Goal: Check status: Check status

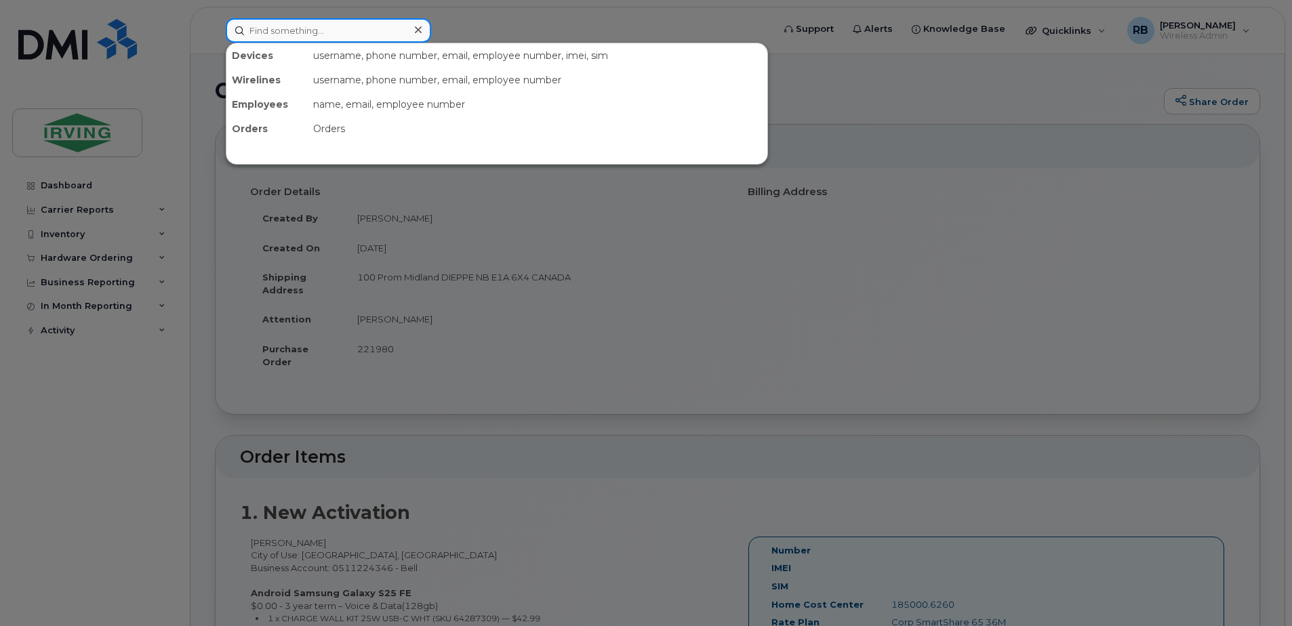
click at [388, 37] on input at bounding box center [328, 30] width 205 height 24
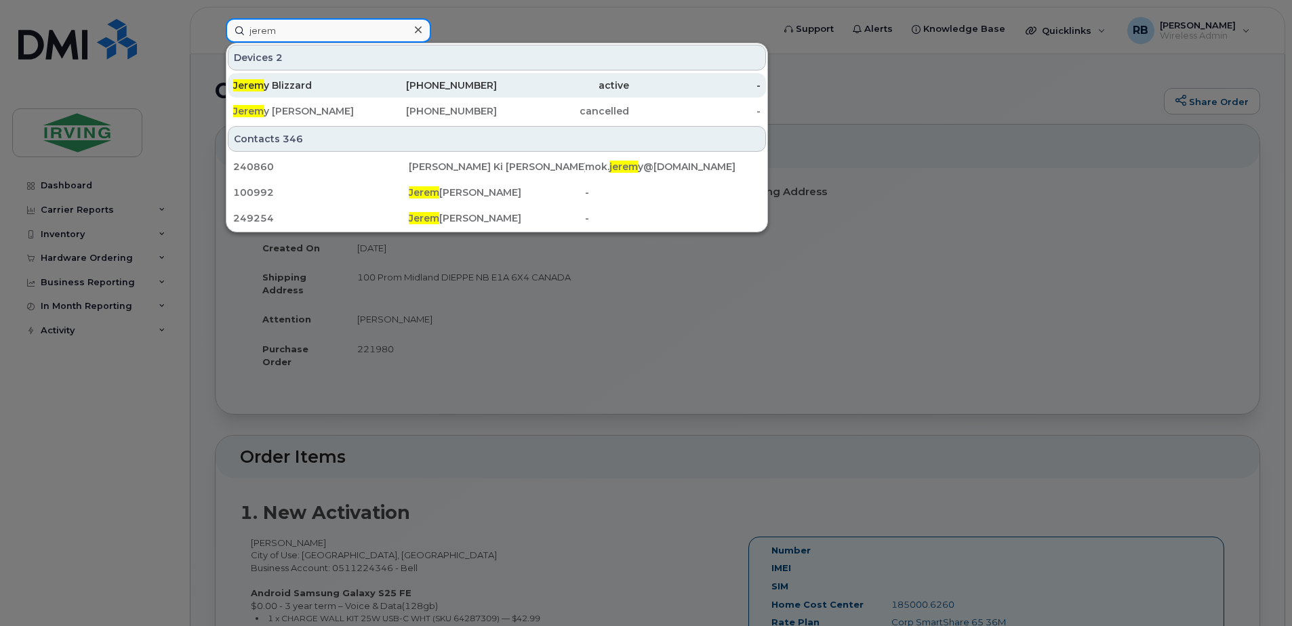
type input "jerem"
click at [245, 86] on span "Jerem" at bounding box center [248, 85] width 31 height 12
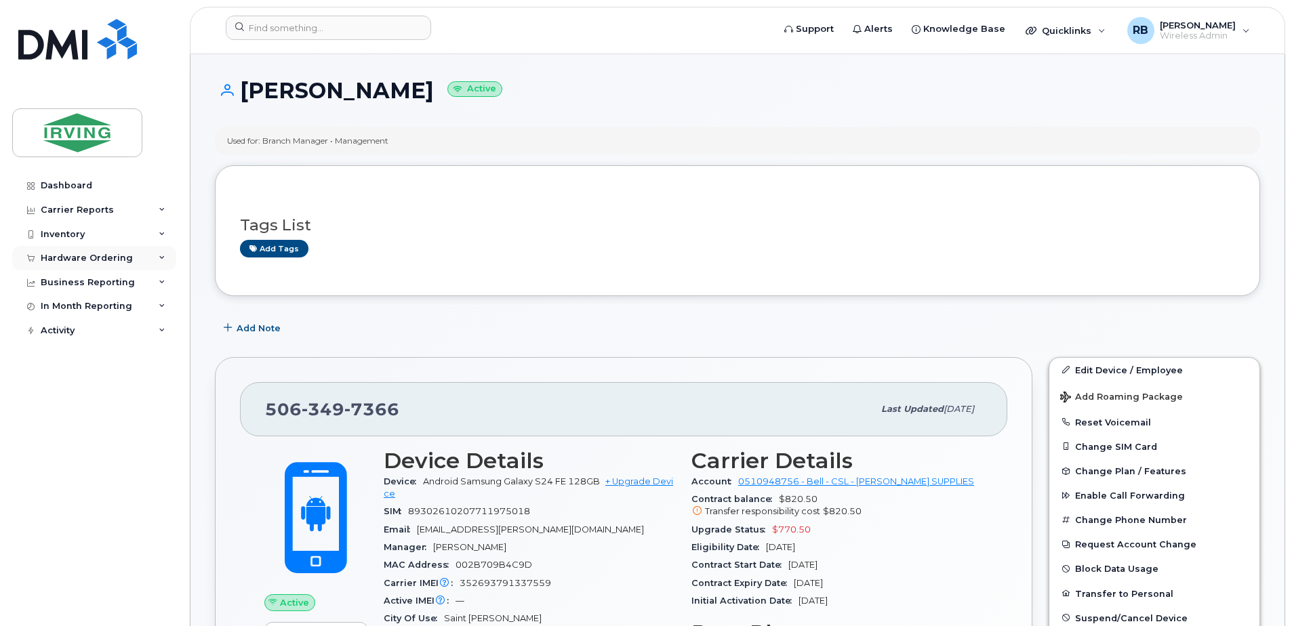
click at [100, 263] on div "Hardware Ordering" at bounding box center [87, 258] width 92 height 11
click at [77, 304] on div "Orders" at bounding box center [63, 309] width 33 height 12
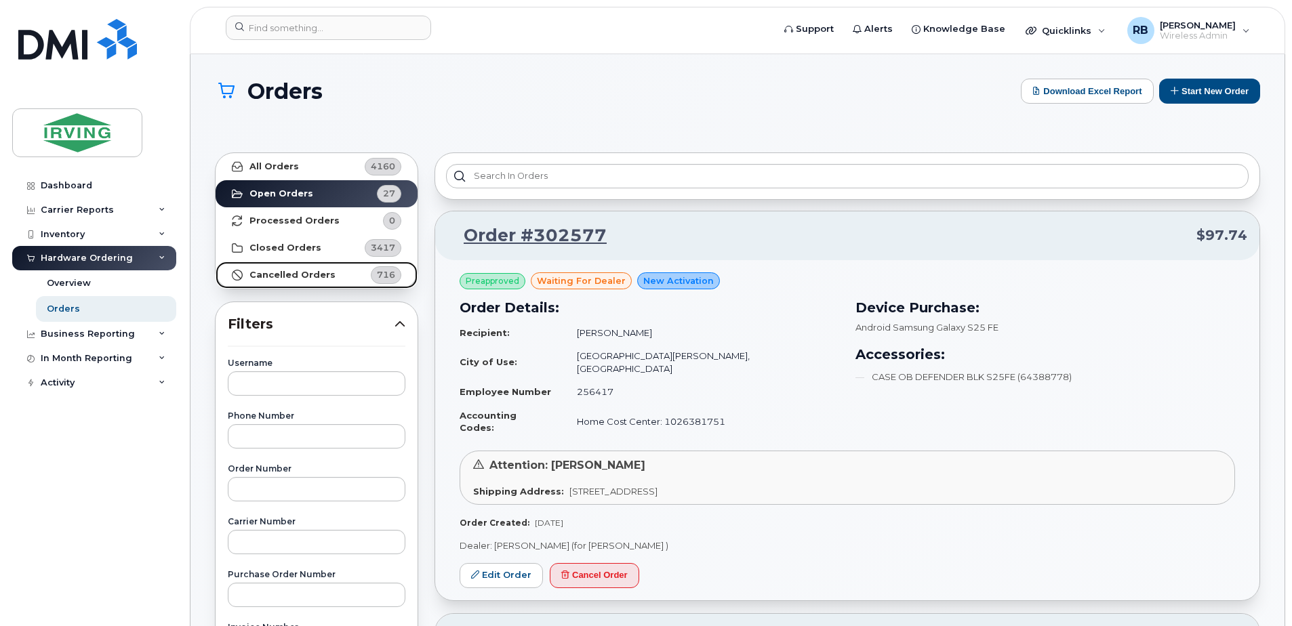
click at [268, 274] on strong "Cancelled Orders" at bounding box center [292, 275] width 86 height 11
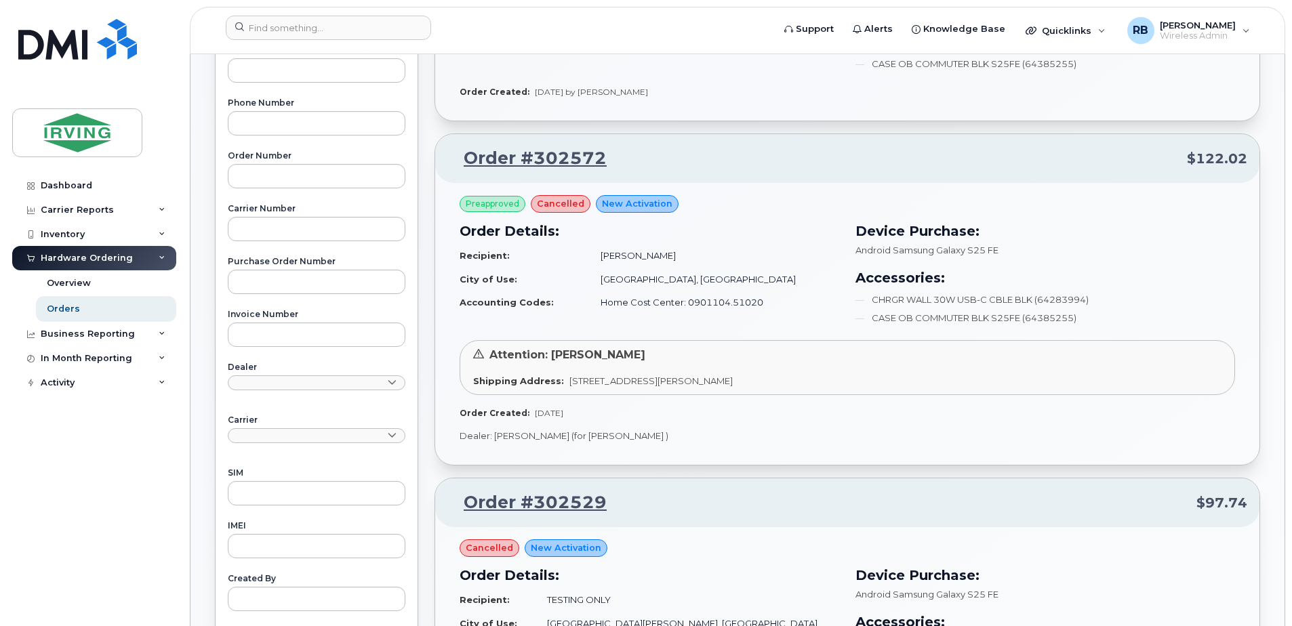
scroll to position [361, 0]
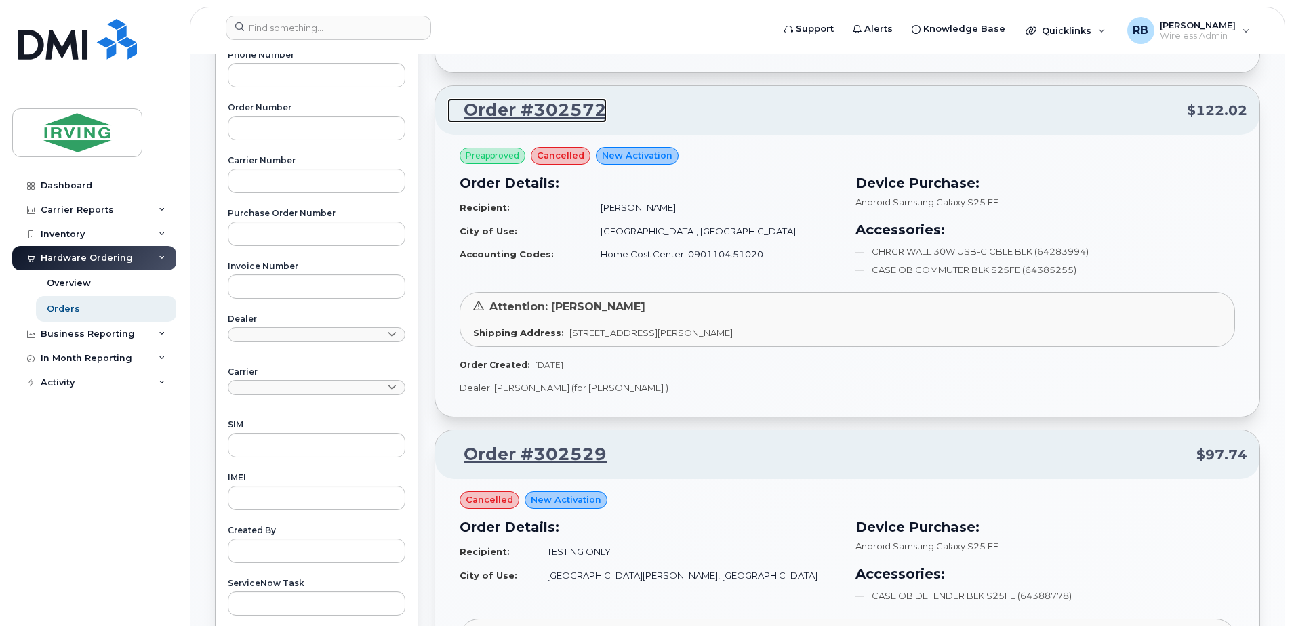
click at [533, 108] on link "Order #302572" at bounding box center [526, 110] width 159 height 24
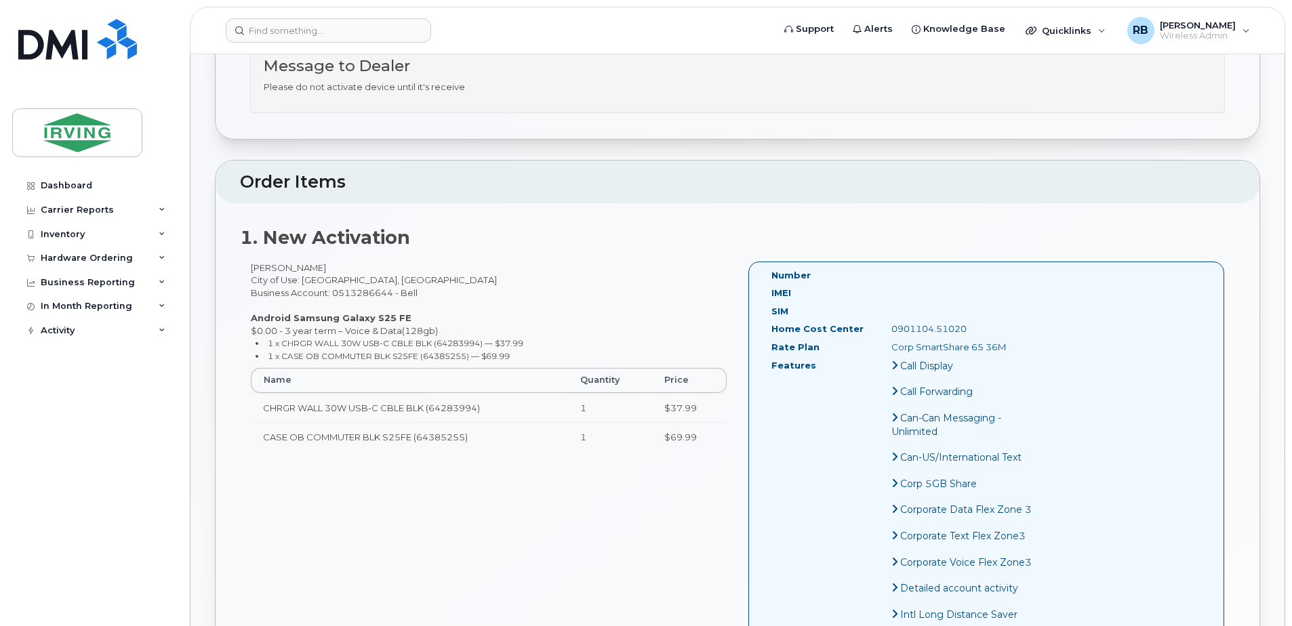
scroll to position [370, 0]
drag, startPoint x: 318, startPoint y: 266, endPoint x: 253, endPoint y: 271, distance: 65.3
click at [253, 271] on div "Sarah Sorensen City of Use: Toronto, Ontario Business Account: 0513286644 - Bel…" at bounding box center [489, 362] width 498 height 203
copy div "[PERSON_NAME]"
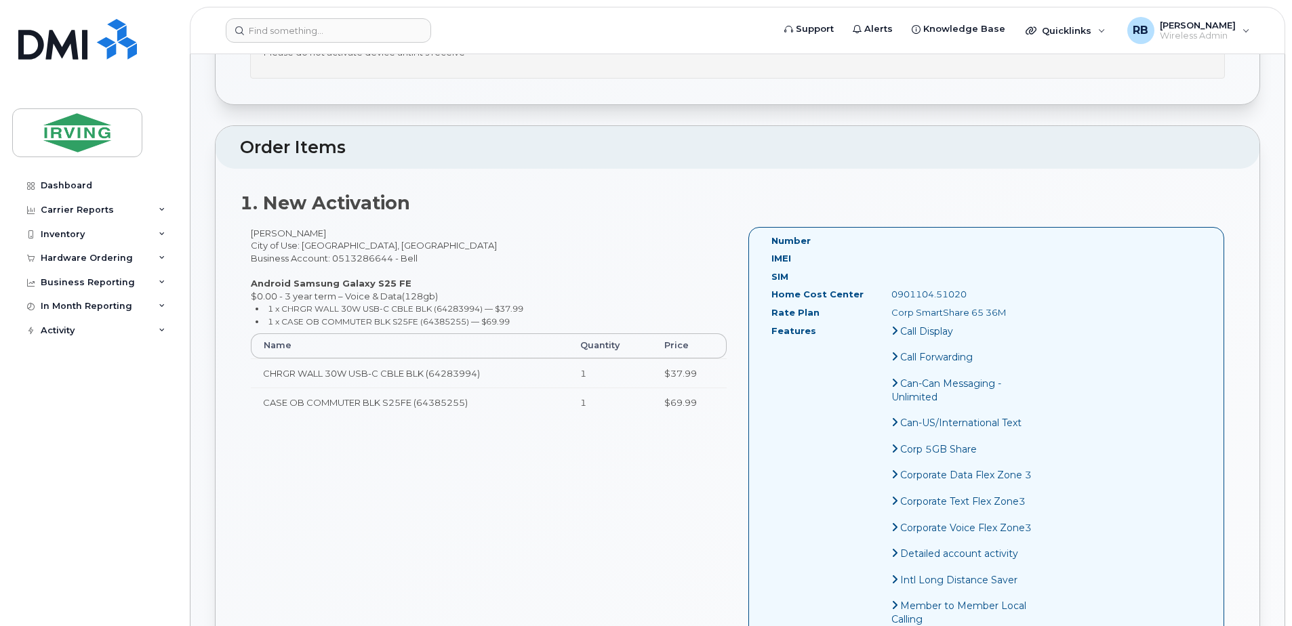
scroll to position [99, 0]
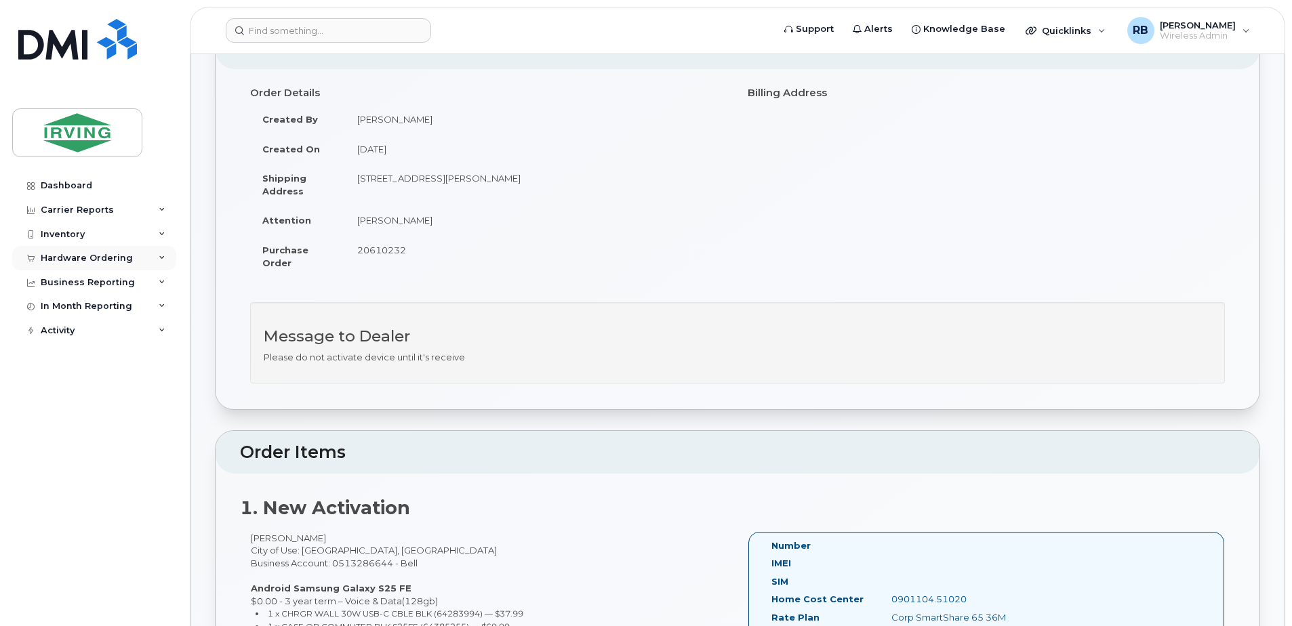
click at [70, 257] on div "Hardware Ordering" at bounding box center [87, 258] width 92 height 11
click at [57, 307] on div "Orders" at bounding box center [63, 309] width 33 height 12
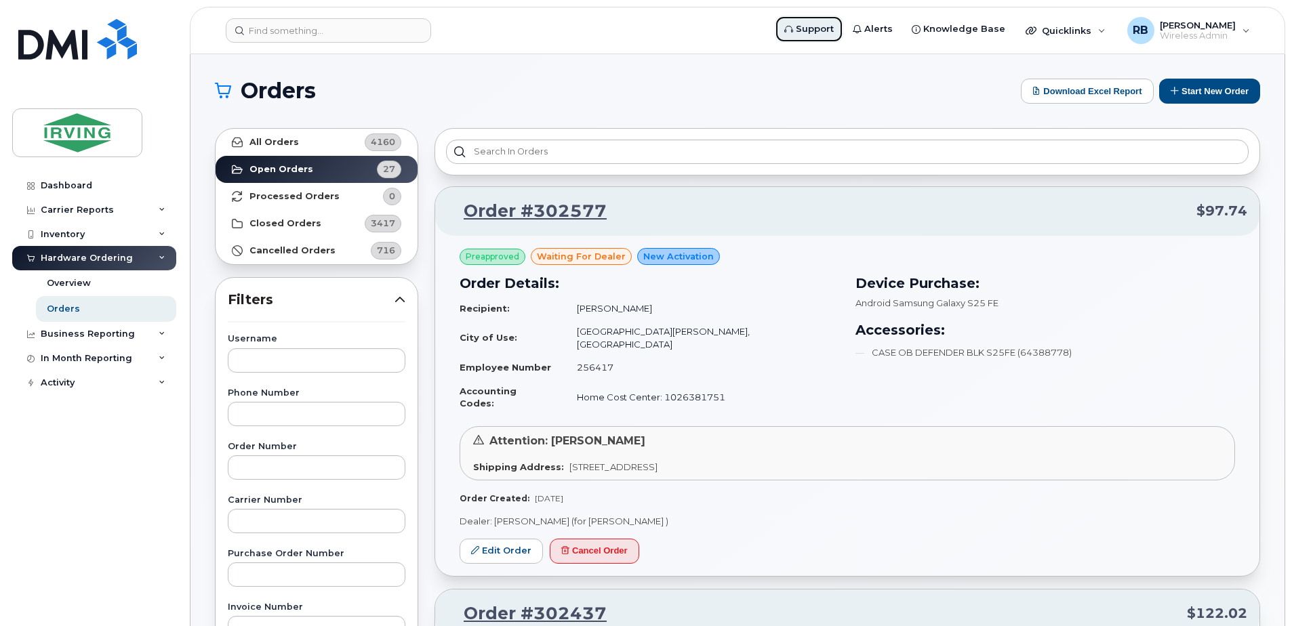
click at [826, 30] on span "Support" at bounding box center [815, 29] width 38 height 14
click at [832, 26] on span "Support" at bounding box center [815, 29] width 38 height 14
click at [834, 29] on span "Support" at bounding box center [815, 29] width 38 height 14
